Goal: Task Accomplishment & Management: Manage account settings

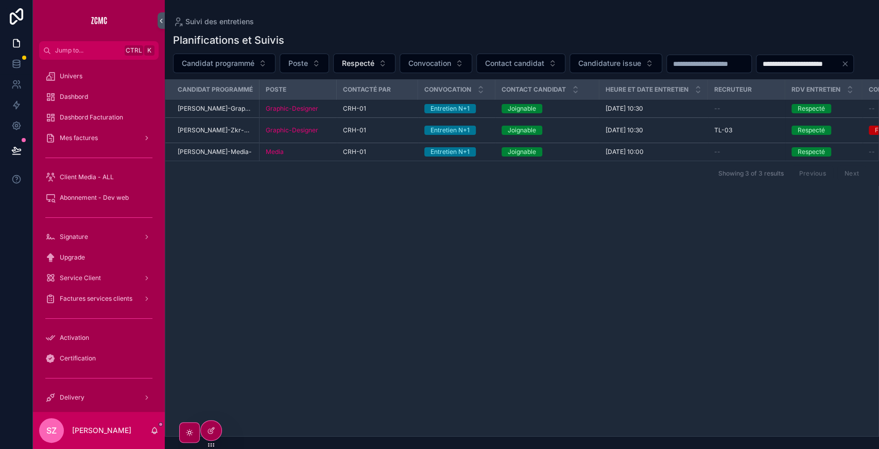
click at [0, 0] on div at bounding box center [0, 0] width 0 height 0
click at [0, 0] on icon at bounding box center [0, 0] width 0 height 0
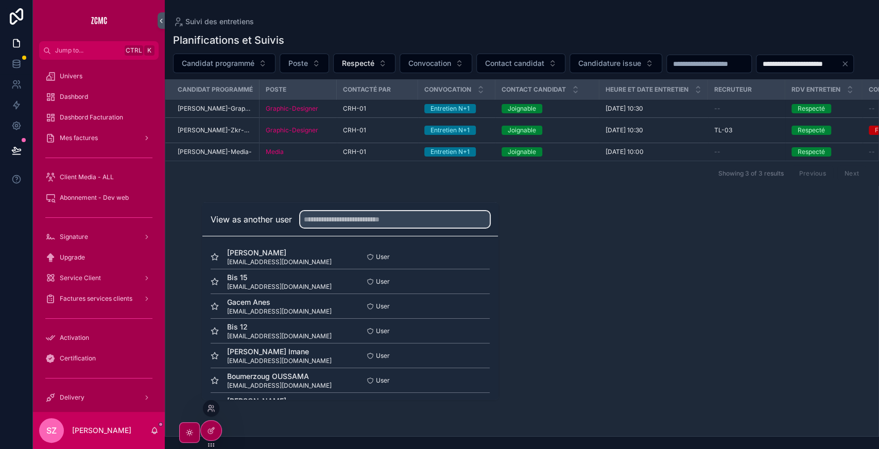
click at [354, 217] on input "text" at bounding box center [395, 219] width 190 height 16
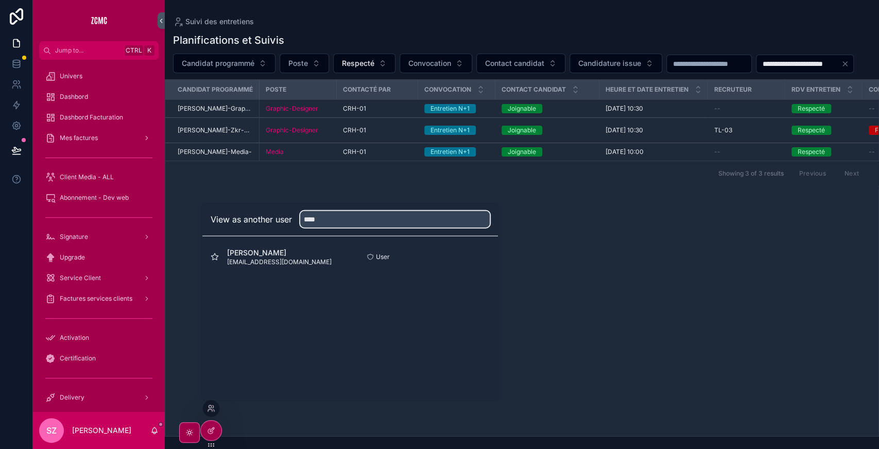
type input "****"
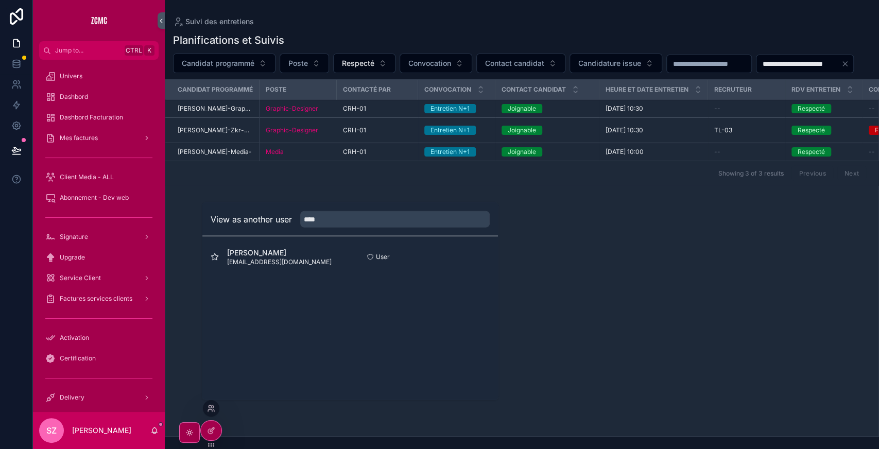
click at [0, 0] on button "Select" at bounding box center [0, 0] width 0 height 0
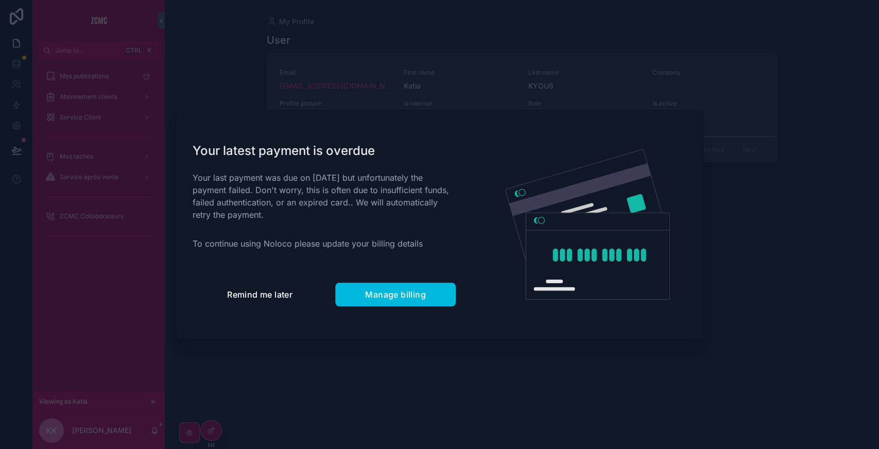
click at [258, 289] on span "Remind me later" at bounding box center [259, 294] width 65 height 10
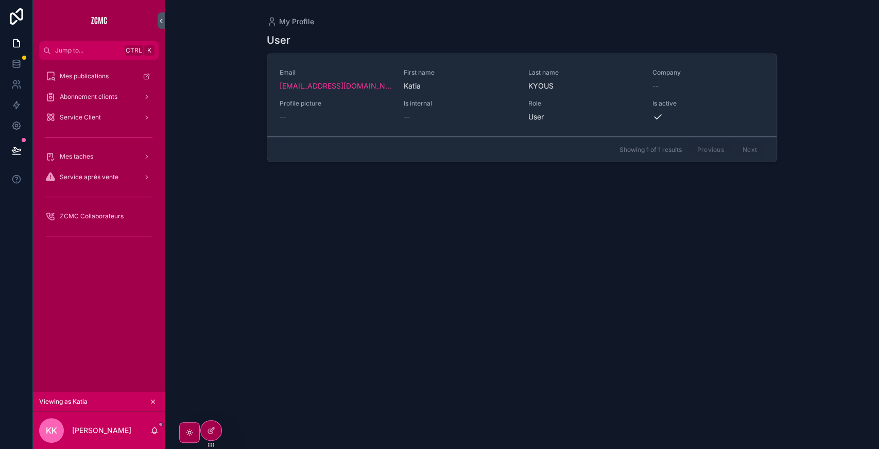
click at [94, 123] on div "Service Client" at bounding box center [98, 117] width 107 height 16
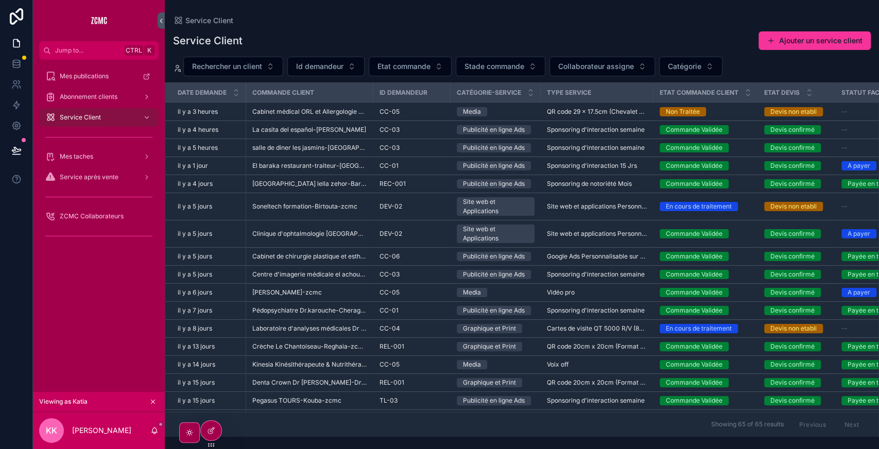
click at [804, 40] on button "Ajouter un service client" at bounding box center [815, 40] width 112 height 19
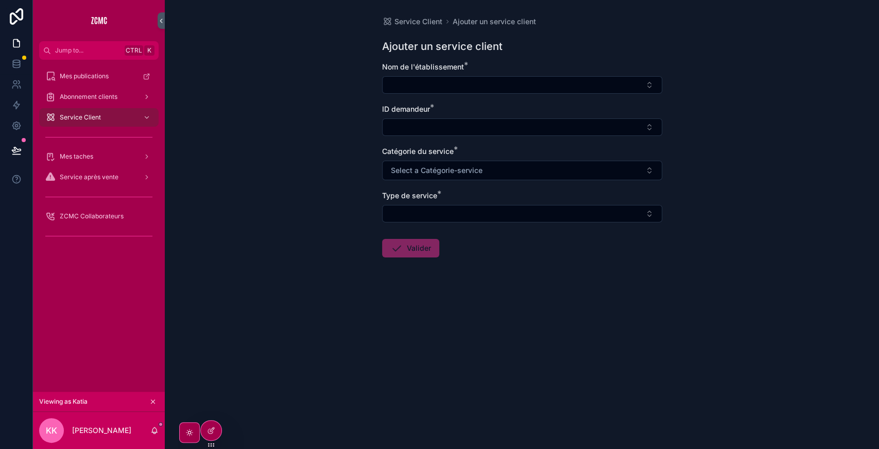
click at [427, 92] on button "Select Button" at bounding box center [522, 85] width 280 height 18
click at [766, 137] on div "Service Client Ajouter un service client Ajouter un service client Nom de l'éta…" at bounding box center [522, 224] width 714 height 449
click at [14, 43] on icon at bounding box center [16, 43] width 10 height 10
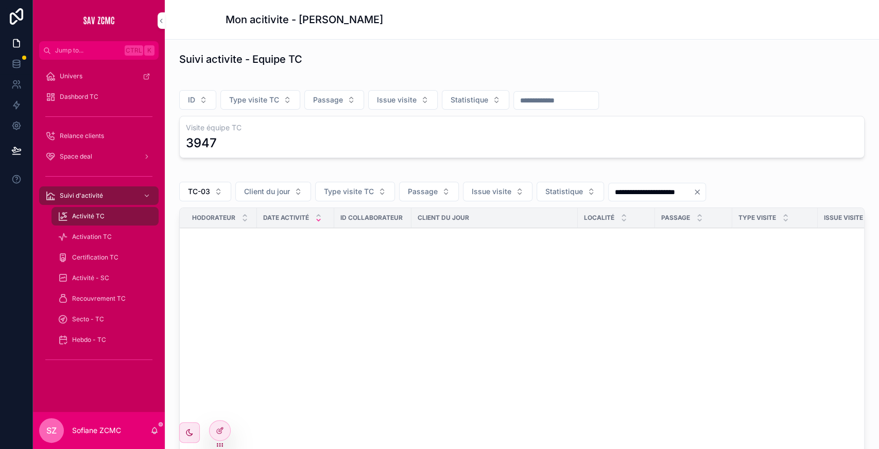
scroll to position [590, 0]
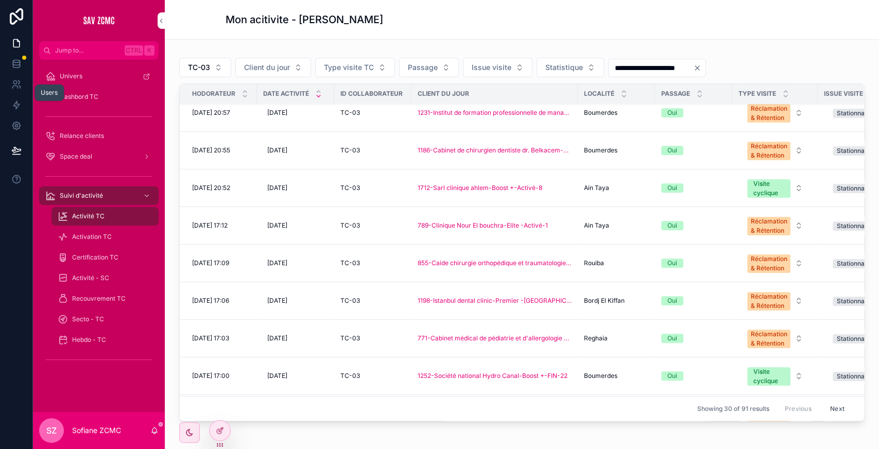
click at [21, 90] on link at bounding box center [16, 84] width 32 height 21
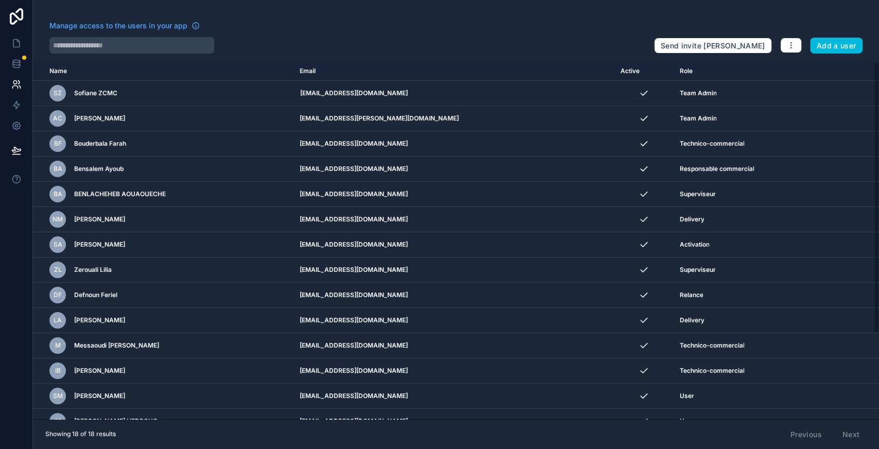
scroll to position [112, 0]
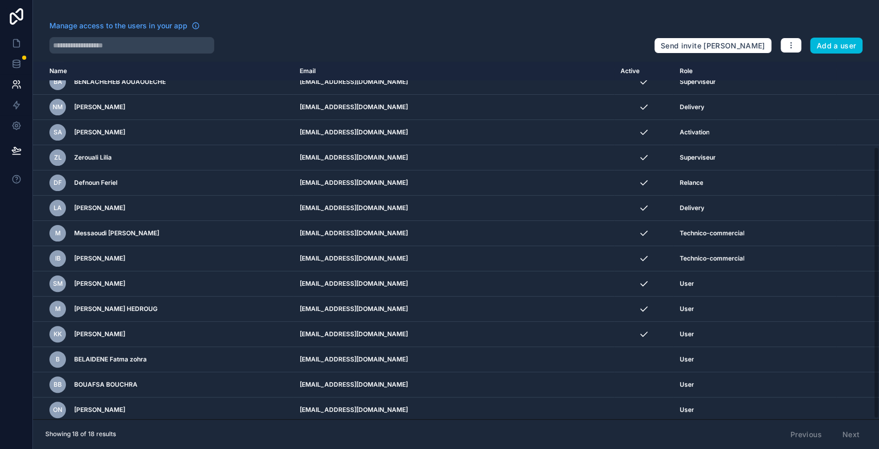
click at [0, 0] on icon "scrollable content" at bounding box center [0, 0] width 0 height 0
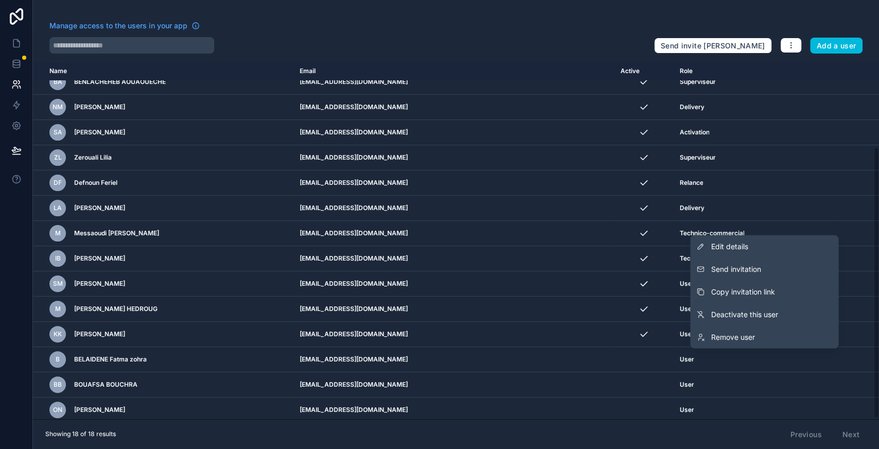
click at [750, 276] on button "Send invitation" at bounding box center [764, 269] width 148 height 23
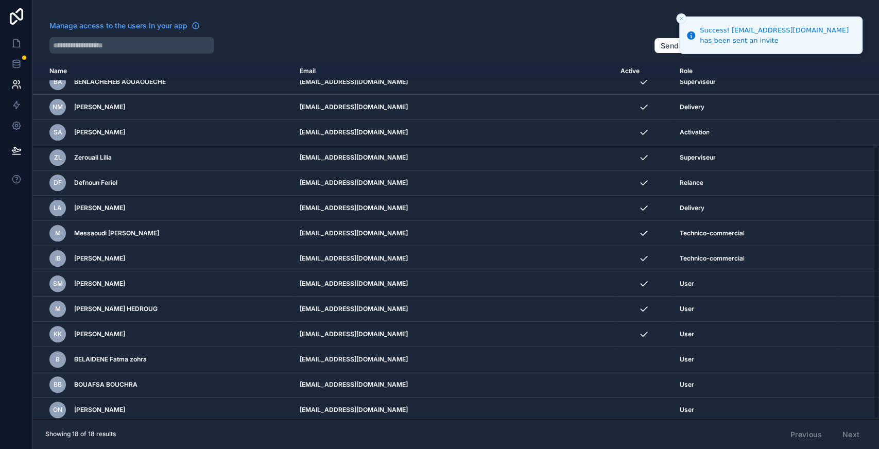
click at [0, 0] on icon "scrollable content" at bounding box center [0, 0] width 0 height 0
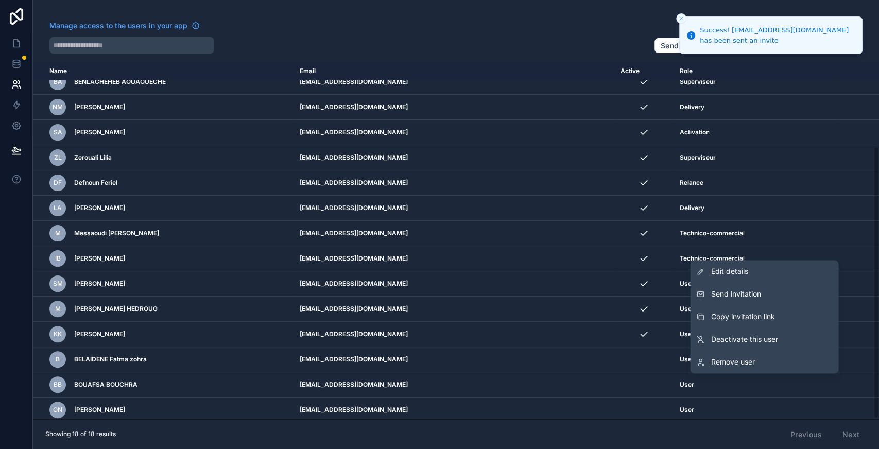
click at [737, 300] on button "Send invitation" at bounding box center [764, 294] width 148 height 23
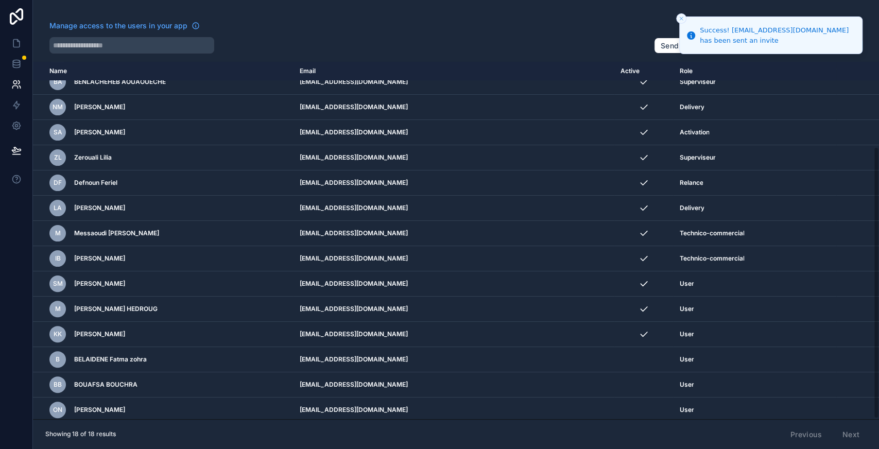
click at [0, 0] on icon "scrollable content" at bounding box center [0, 0] width 0 height 0
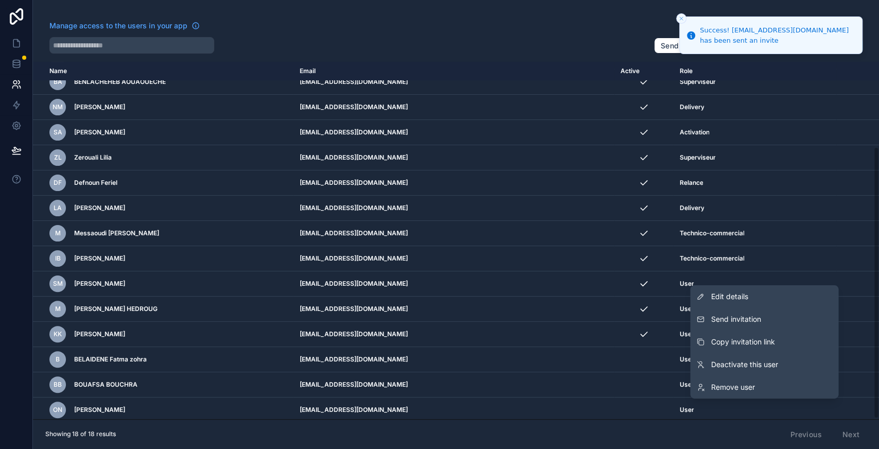
click at [748, 327] on button "Send invitation" at bounding box center [764, 319] width 148 height 23
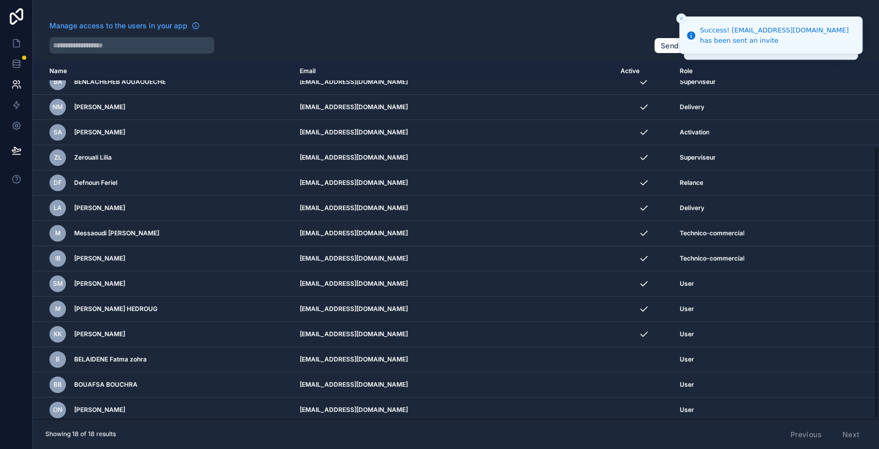
click at [357, 24] on div "Manage access to the users in your app" at bounding box center [347, 29] width 597 height 16
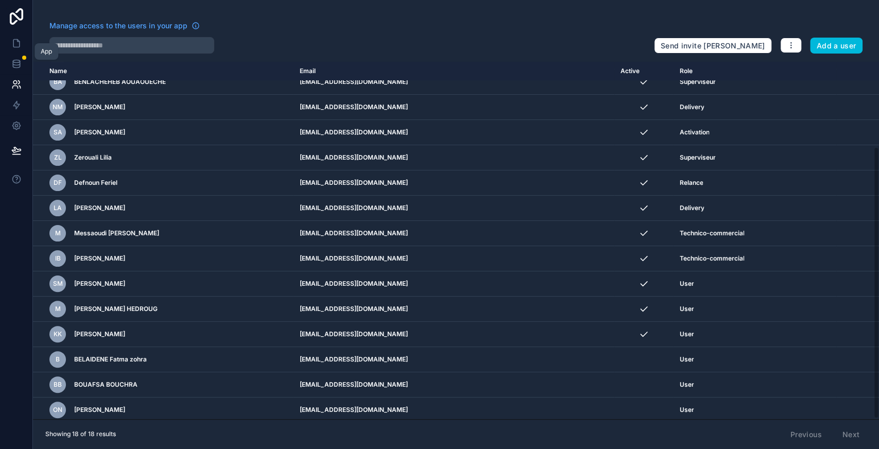
click at [12, 41] on icon at bounding box center [16, 43] width 10 height 10
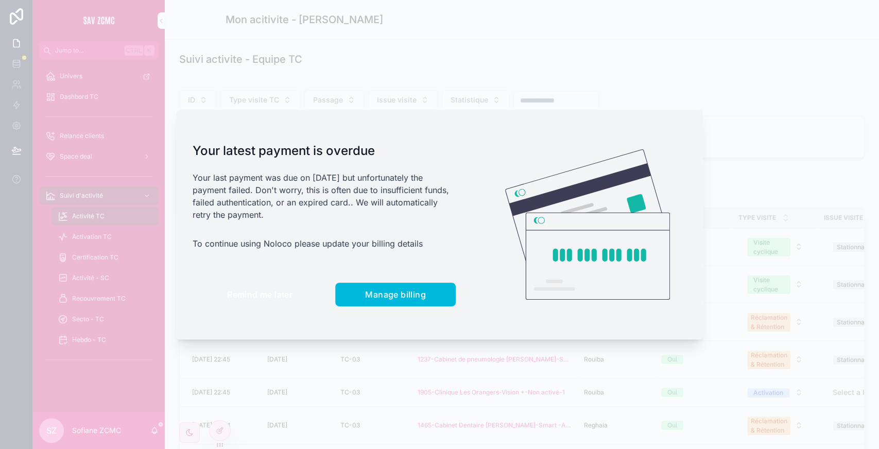
click at [262, 298] on span "Remind me later" at bounding box center [259, 294] width 65 height 10
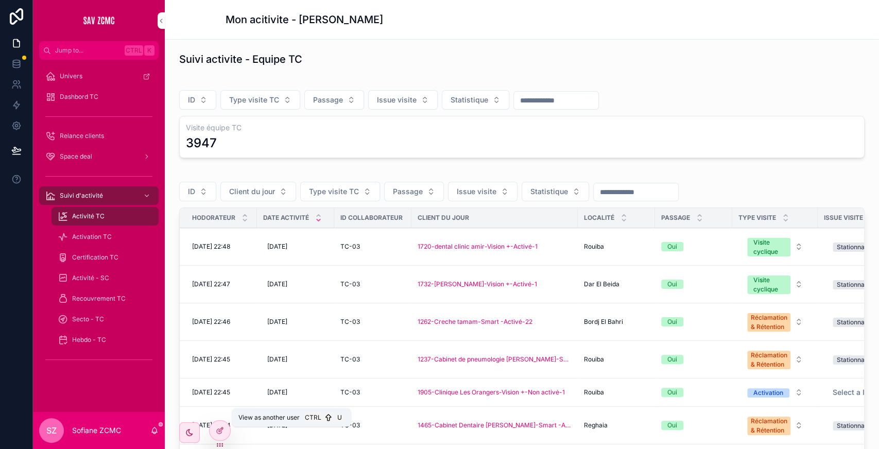
click at [0, 0] on icon at bounding box center [0, 0] width 0 height 0
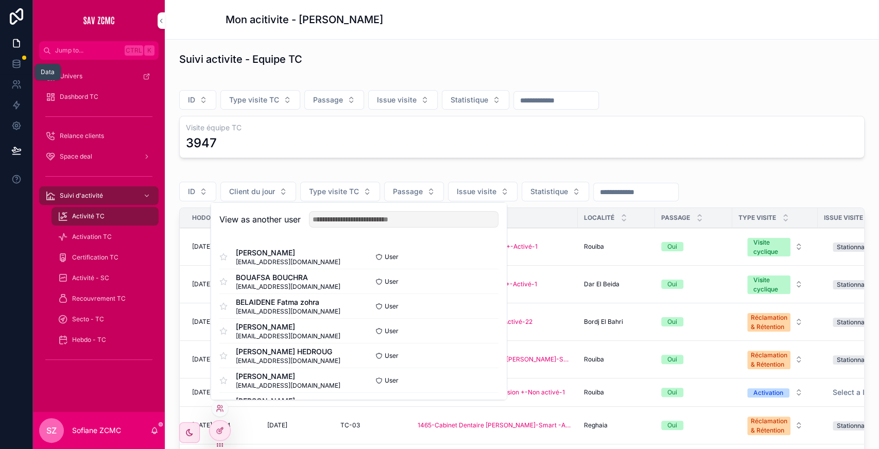
click at [14, 65] on icon at bounding box center [16, 64] width 10 height 10
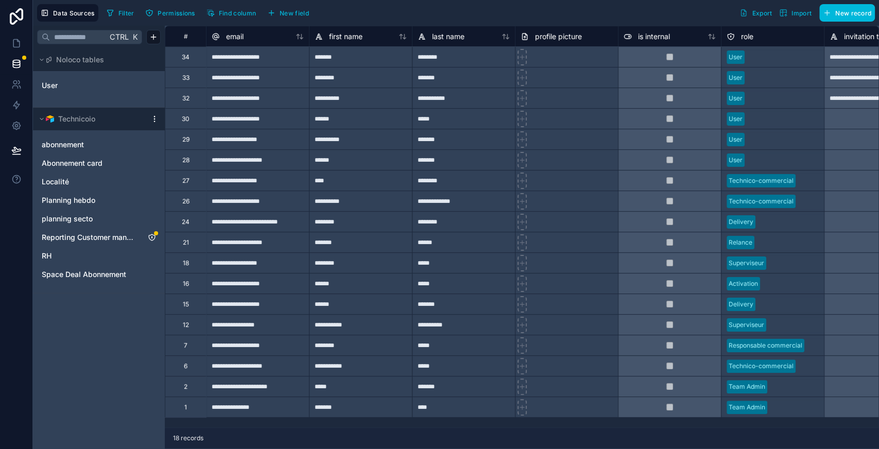
click at [19, 88] on icon at bounding box center [16, 84] width 10 height 10
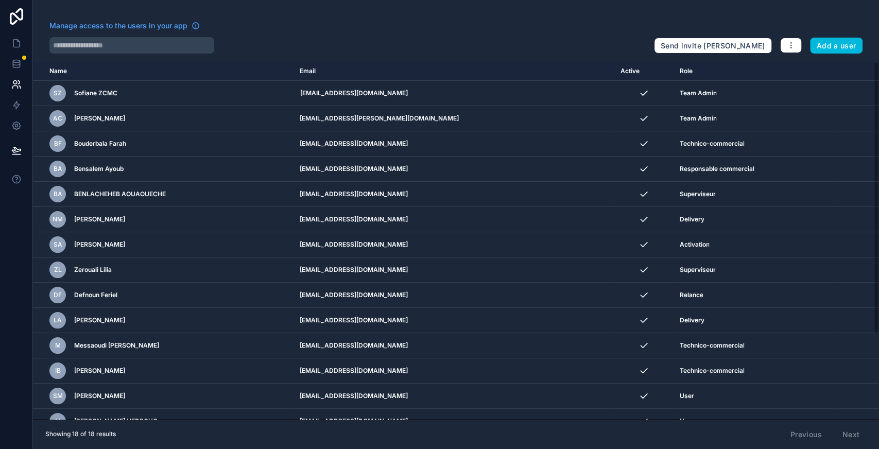
scroll to position [112, 0]
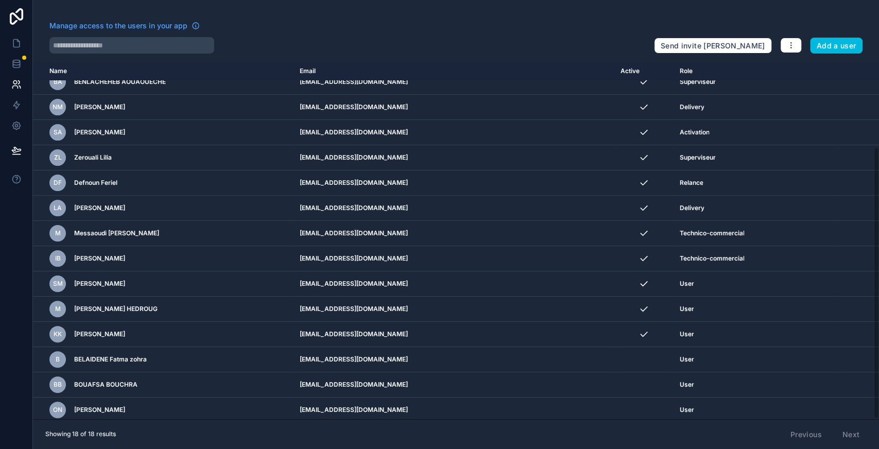
click at [0, 0] on icon "scrollable content" at bounding box center [0, 0] width 0 height 0
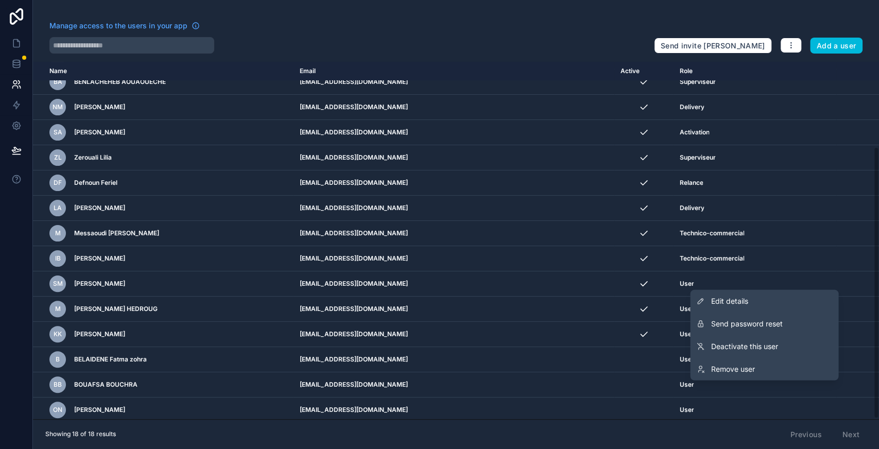
click at [752, 326] on span "Send password reset" at bounding box center [747, 324] width 72 height 10
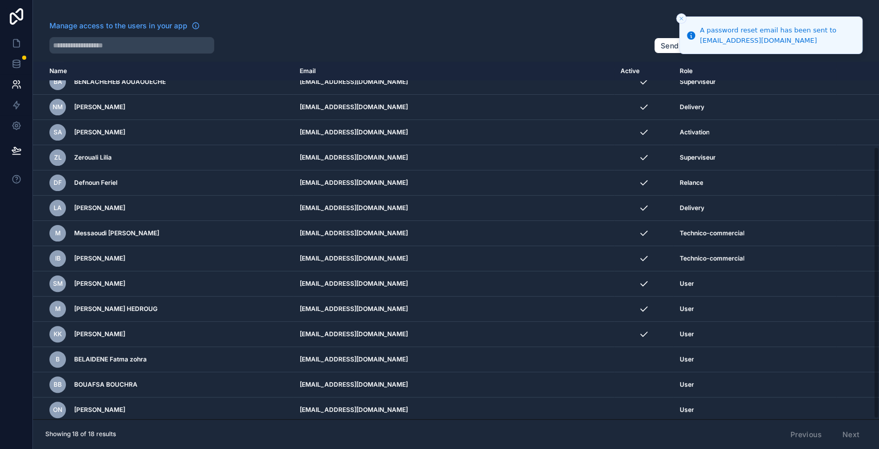
click at [0, 0] on icon "scrollable content" at bounding box center [0, 0] width 0 height 0
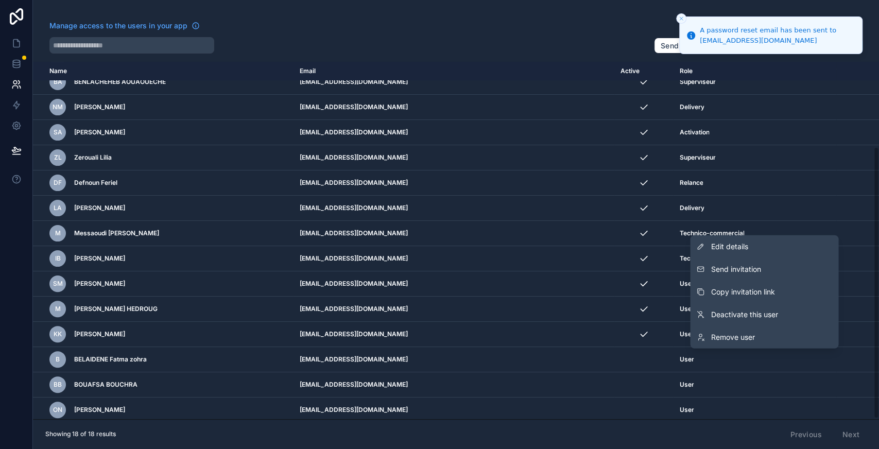
click at [749, 295] on span "Copy invitation link" at bounding box center [743, 292] width 64 height 10
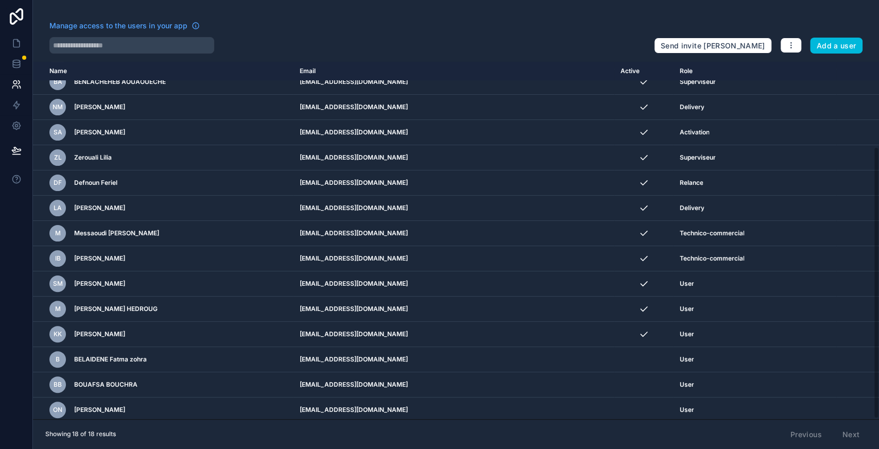
click at [0, 0] on icon "scrollable content" at bounding box center [0, 0] width 0 height 0
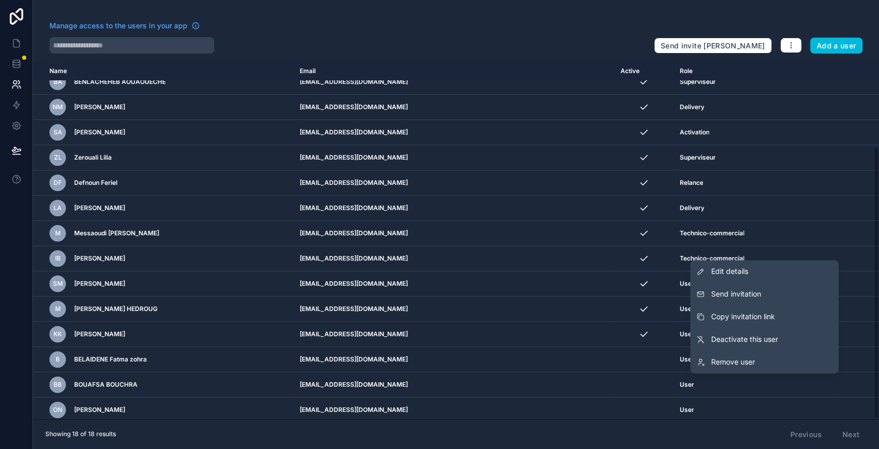
click at [754, 325] on button "Copy invitation link" at bounding box center [764, 316] width 148 height 23
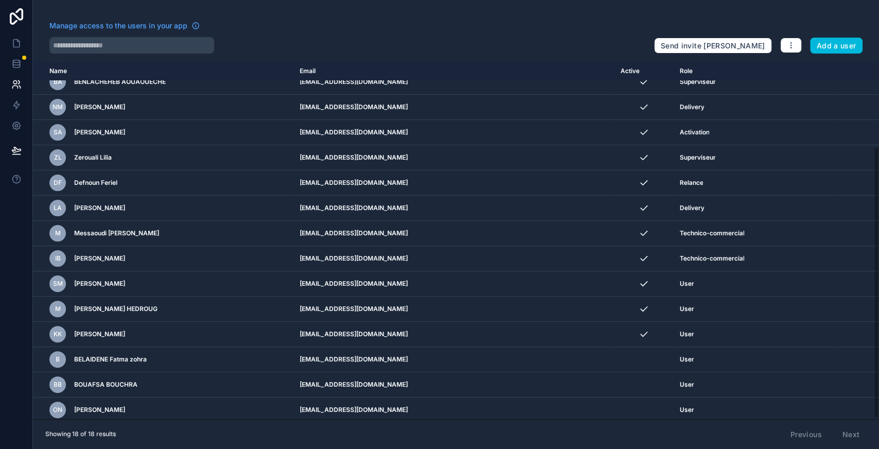
click at [0, 0] on icon "scrollable content" at bounding box center [0, 0] width 0 height 0
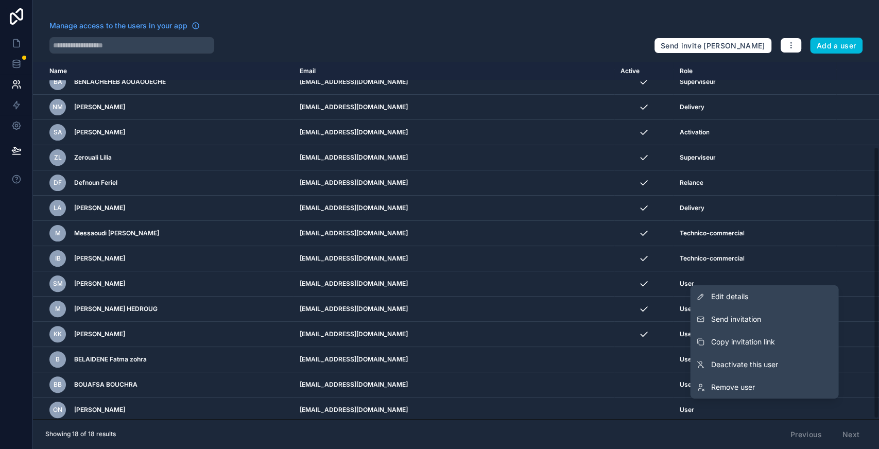
click at [743, 343] on span "Copy invitation link" at bounding box center [743, 342] width 64 height 10
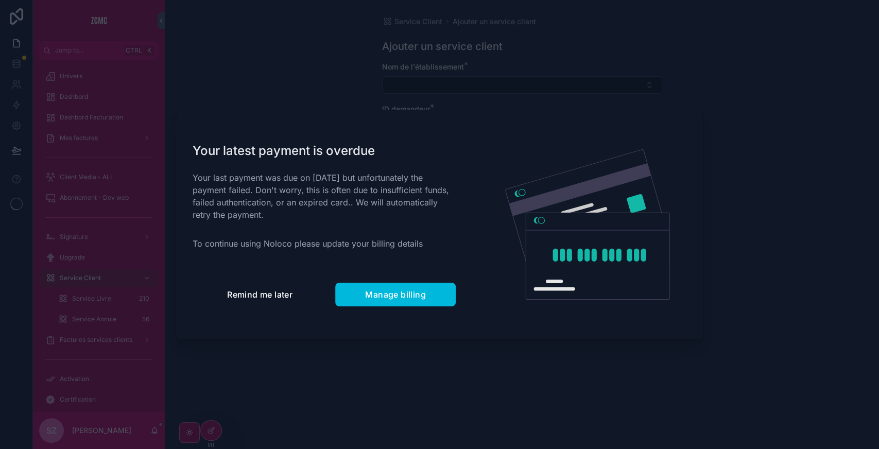
click at [254, 301] on button "Remind me later" at bounding box center [260, 295] width 134 height 24
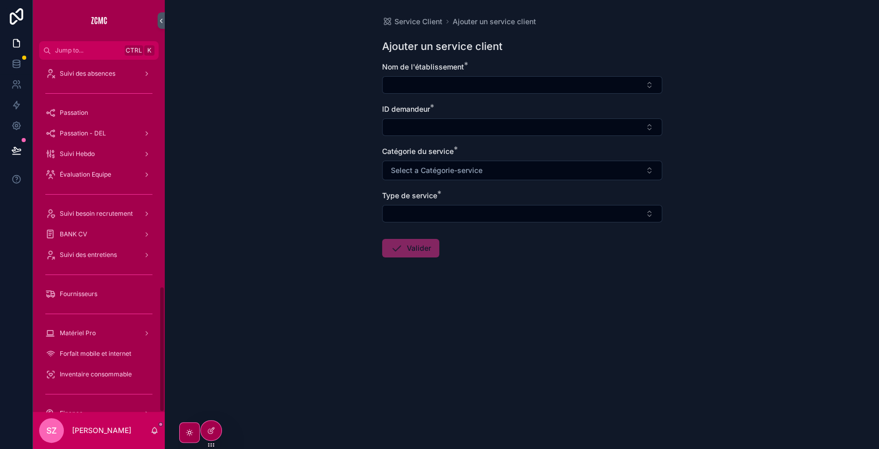
scroll to position [633, 0]
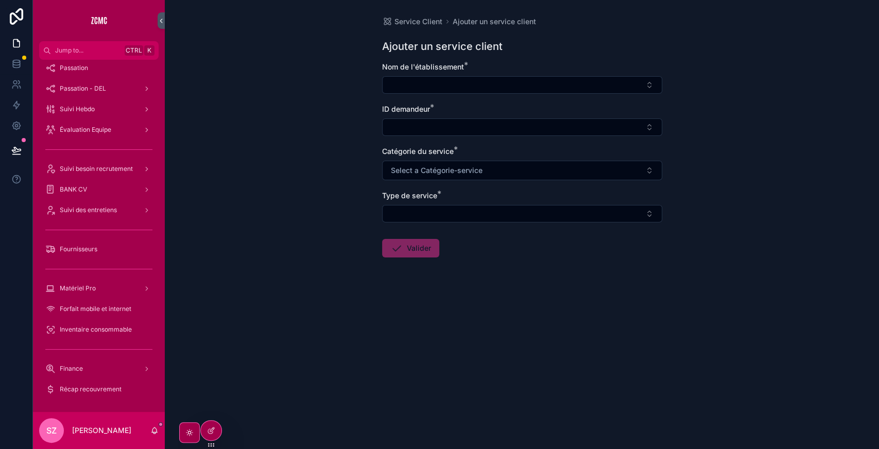
click at [105, 207] on span "Suivi des entretiens" at bounding box center [88, 210] width 57 height 8
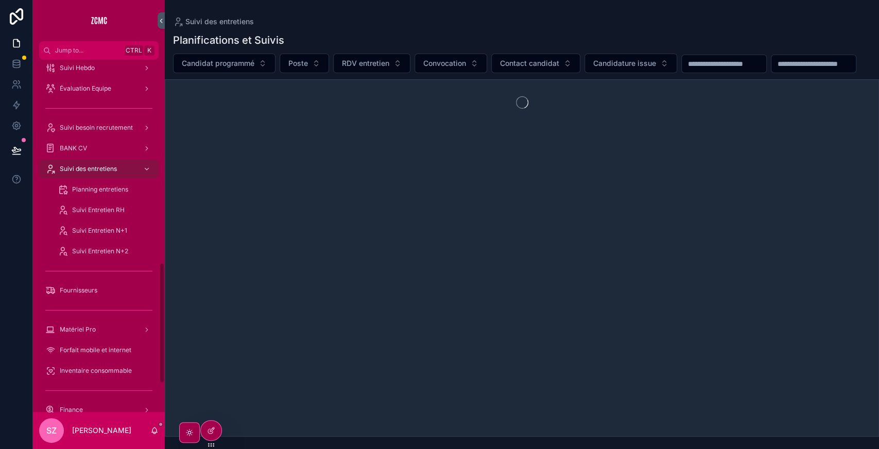
scroll to position [591, 0]
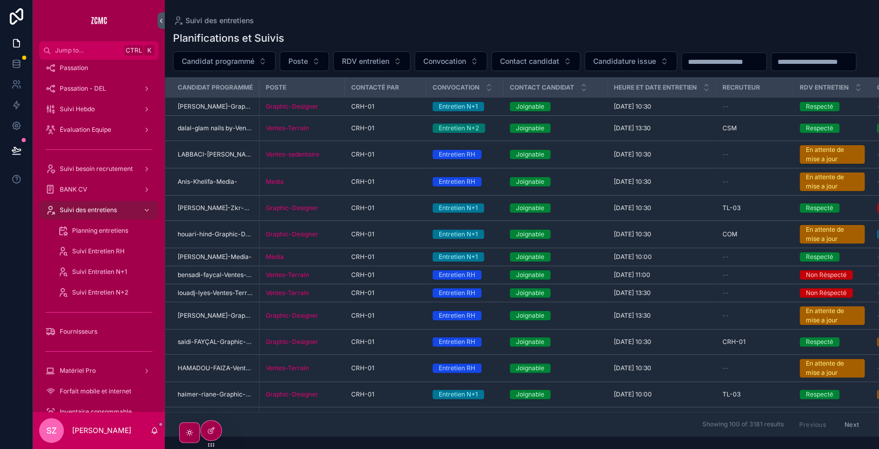
click at [245, 65] on span "Candidat programmé" at bounding box center [218, 61] width 73 height 10
click at [488, 66] on div "Candidat programmé Poste RDV entretien Convocation Contact candidat Candidature…" at bounding box center [522, 62] width 714 height 20
click at [772, 69] on input "scrollable content" at bounding box center [814, 62] width 84 height 14
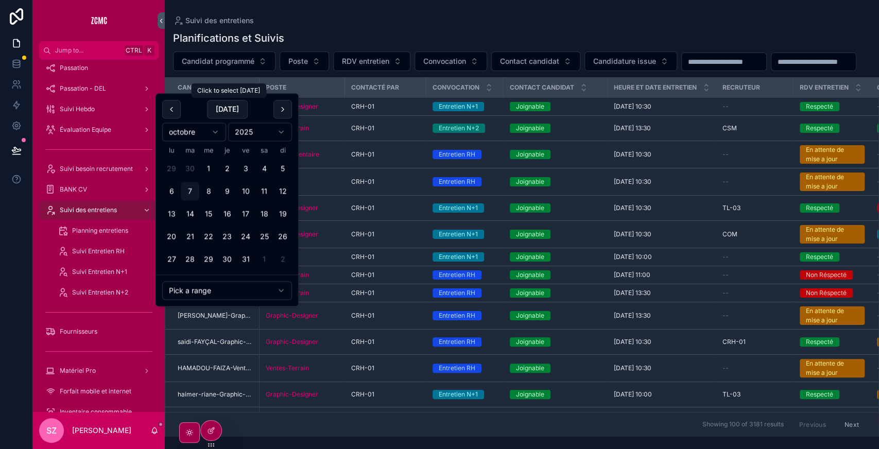
click at [226, 115] on button "Today" at bounding box center [227, 109] width 41 height 19
type input "**********"
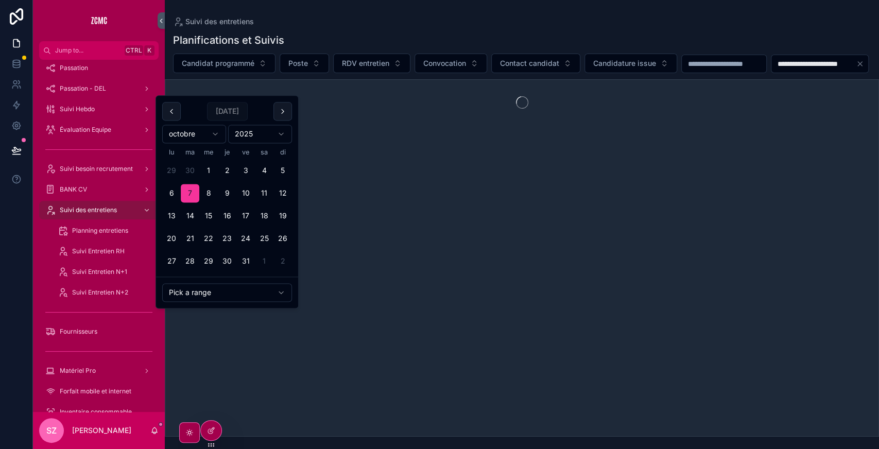
click at [329, 73] on div "**********" at bounding box center [522, 64] width 714 height 20
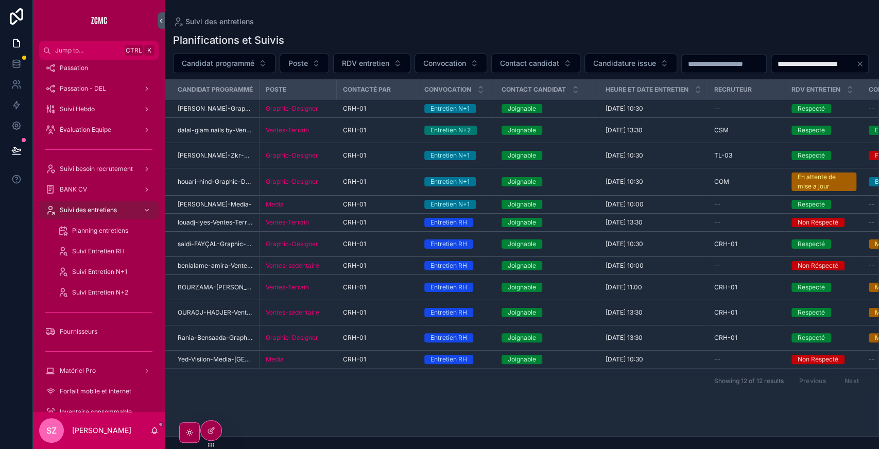
click at [370, 59] on span "RDV entretien" at bounding box center [365, 63] width 47 height 10
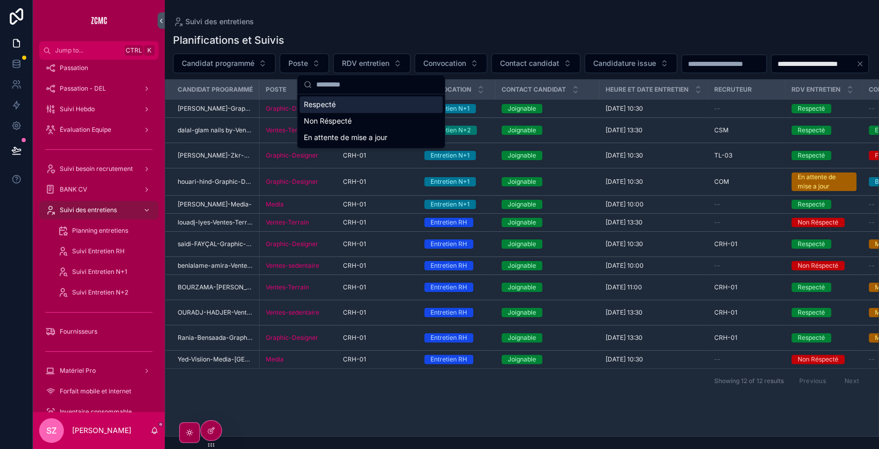
click at [359, 101] on div "Respecté" at bounding box center [371, 104] width 143 height 16
